Goal: Information Seeking & Learning: Check status

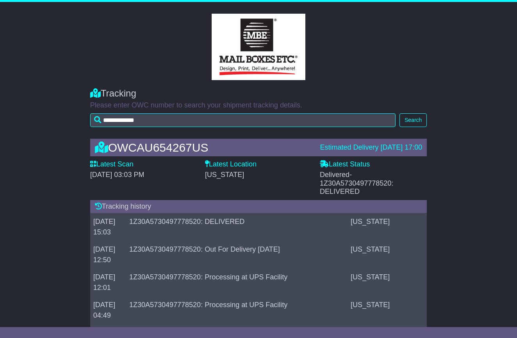
drag, startPoint x: 330, startPoint y: 176, endPoint x: 336, endPoint y: 190, distance: 14.9
click at [336, 190] on span "Delivered - 1Z30A5730497778520: DELIVERED" at bounding box center [356, 183] width 73 height 25
click at [340, 190] on span "- 1Z30A5730497778520: DELIVERED" at bounding box center [356, 183] width 73 height 25
click at [361, 163] on label "Latest Status" at bounding box center [345, 164] width 50 height 9
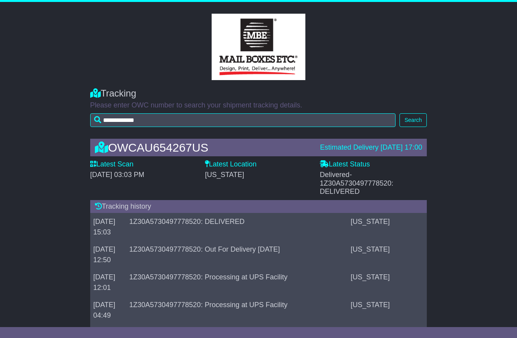
click at [339, 188] on span "- 1Z30A5730497778520: DELIVERED" at bounding box center [356, 183] width 73 height 25
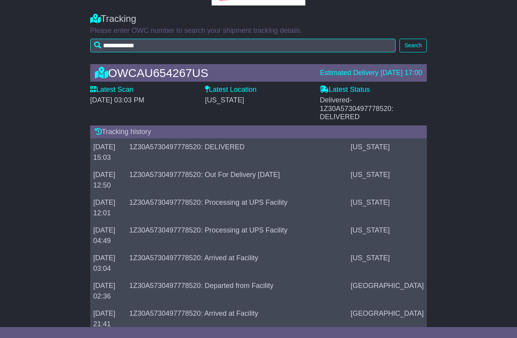
scroll to position [78, 0]
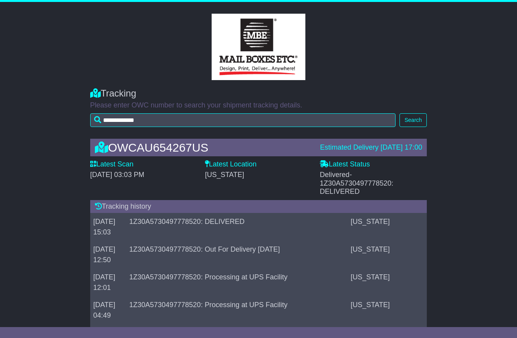
click at [154, 146] on div "OWCAU654267US" at bounding box center [203, 147] width 225 height 13
click at [339, 147] on div "Estimated Delivery [DATE] 17:00" at bounding box center [371, 147] width 102 height 9
drag, startPoint x: 136, startPoint y: 176, endPoint x: 147, endPoint y: 175, distance: 11.0
click at [144, 175] on span "[DATE] 03:03 PM" at bounding box center [117, 175] width 54 height 8
drag, startPoint x: 216, startPoint y: 175, endPoint x: 226, endPoint y: 175, distance: 10.5
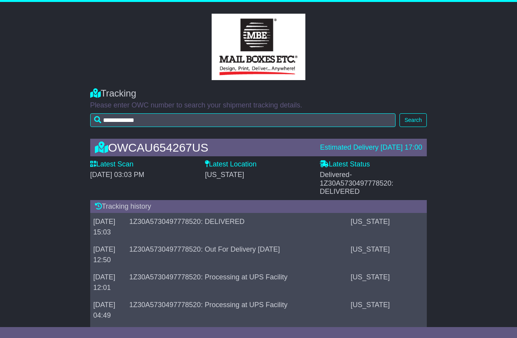
click at [225, 175] on span "[US_STATE]" at bounding box center [224, 175] width 39 height 8
drag, startPoint x: 227, startPoint y: 175, endPoint x: 286, endPoint y: 176, distance: 58.2
click at [238, 175] on span "[US_STATE]" at bounding box center [224, 175] width 39 height 8
click at [289, 176] on div "[US_STATE]" at bounding box center [258, 175] width 107 height 9
